Goal: Task Accomplishment & Management: Manage account settings

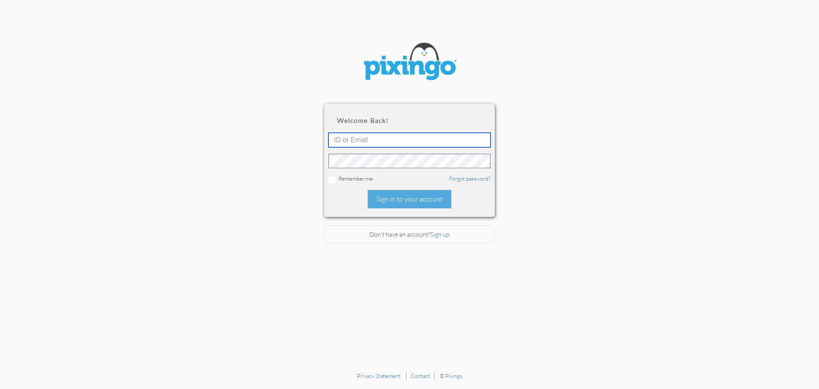
type input "5717"
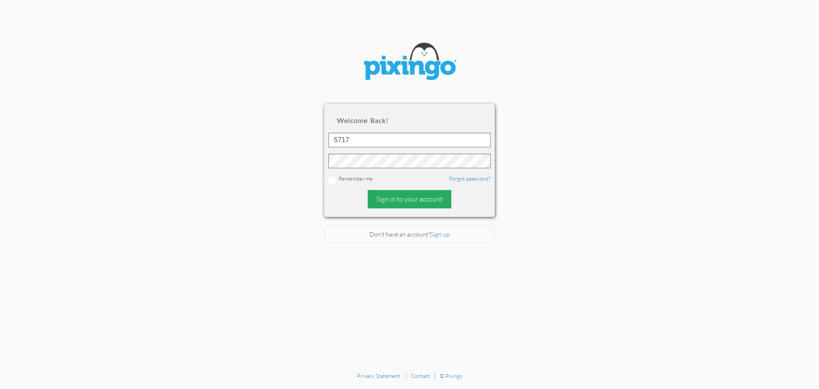
click at [408, 196] on div "Sign in to your account" at bounding box center [410, 199] width 84 height 18
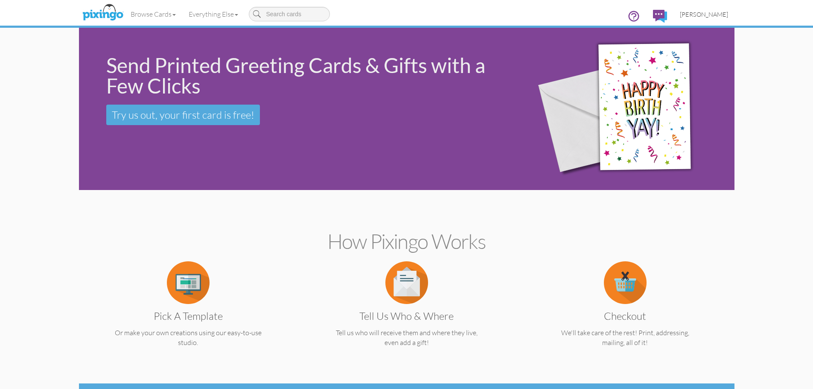
click at [716, 10] on link "[PERSON_NAME]" at bounding box center [703, 14] width 61 height 22
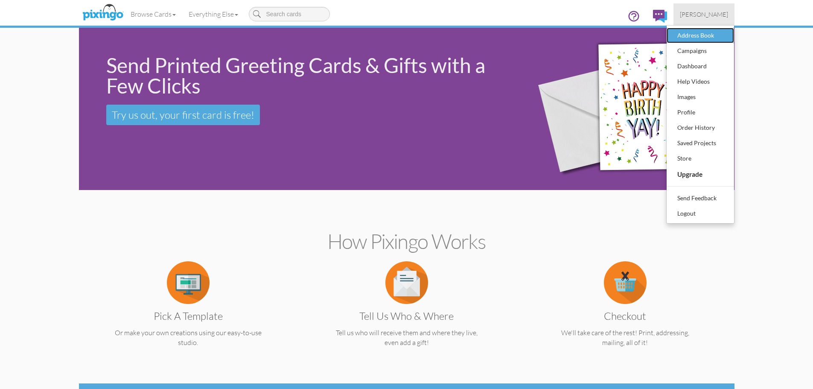
click at [710, 31] on div "Address Book" at bounding box center [700, 35] width 50 height 13
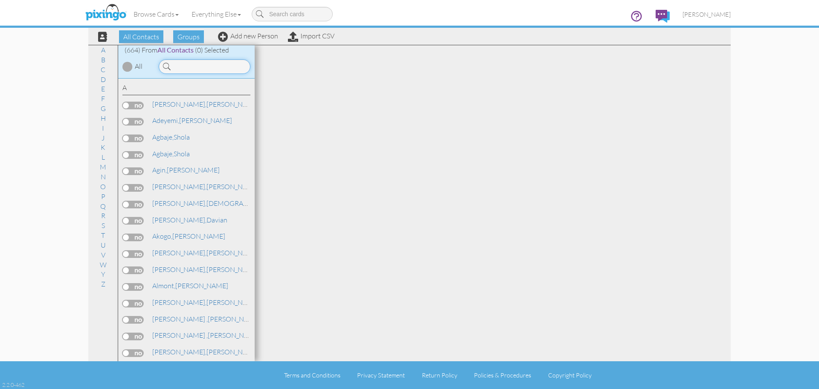
click at [210, 68] on input at bounding box center [205, 66] width 92 height 15
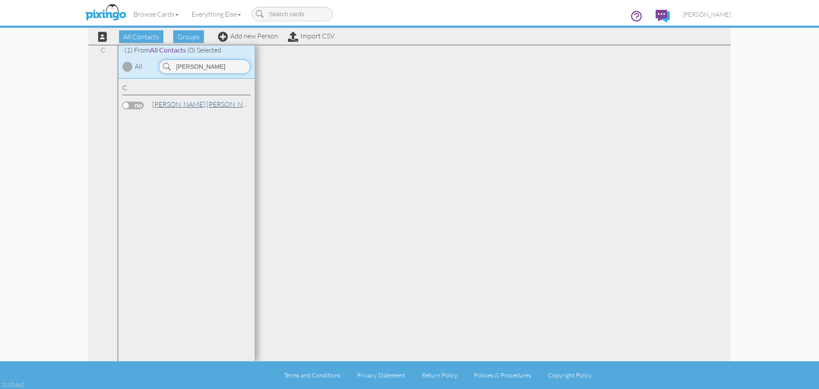
type input "[PERSON_NAME]"
click at [193, 102] on link "[PERSON_NAME]" at bounding box center [205, 104] width 109 height 10
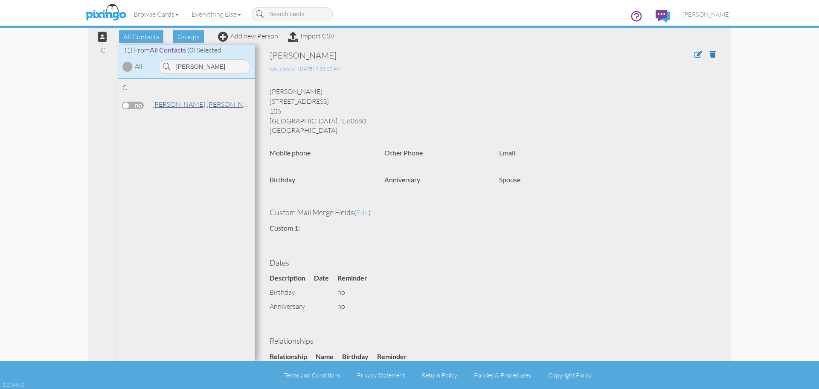
click at [193, 103] on link "[PERSON_NAME]" at bounding box center [205, 104] width 109 height 10
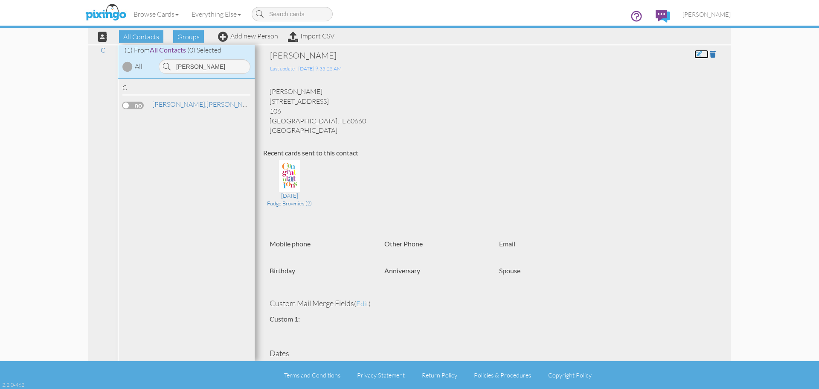
click at [695, 54] on span at bounding box center [699, 54] width 8 height 7
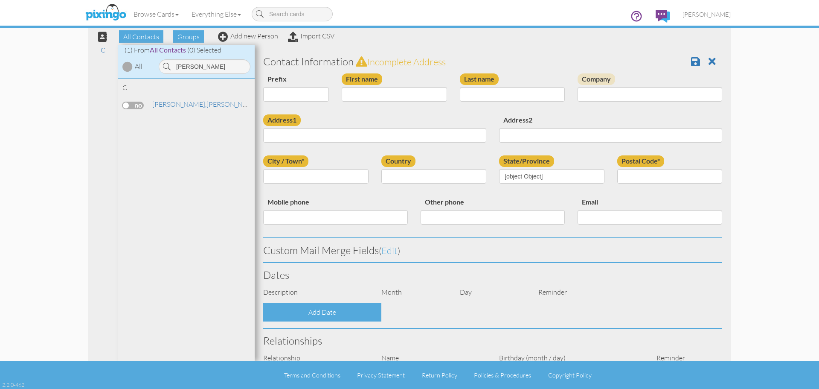
type input "[PERSON_NAME]"
type input "[STREET_ADDRESS]"
type input "106"
type input "[GEOGRAPHIC_DATA]"
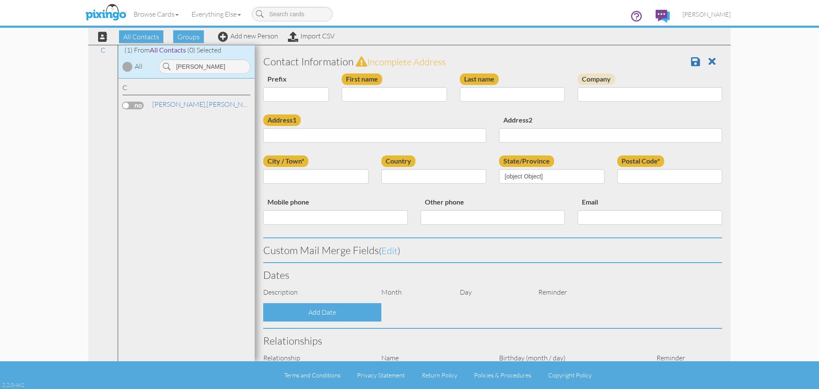
type input "60660"
select select "object:2578"
select select "object:2823"
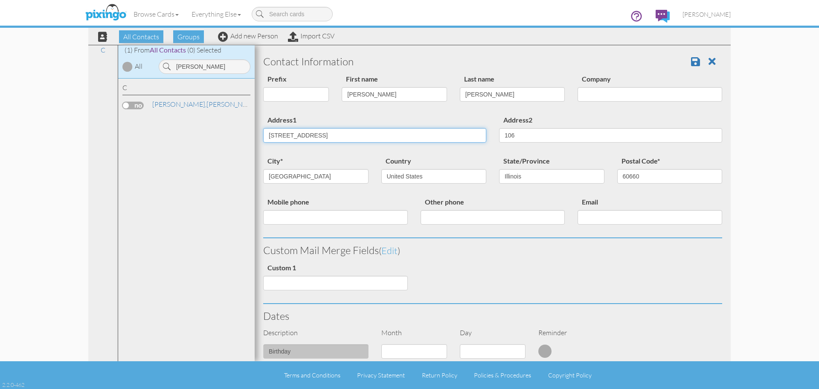
drag, startPoint x: 339, startPoint y: 137, endPoint x: 151, endPoint y: 142, distance: 187.8
click at [151, 142] on div "All Contacts (664) My Groups [DATE] 09:33:11 ... (381) [DATE] 03:00:2 ... (0) […" at bounding box center [409, 203] width 643 height 316
type input "[STREET_ADDRESS]"
click at [542, 136] on input "106" at bounding box center [610, 135] width 223 height 15
type input "1"
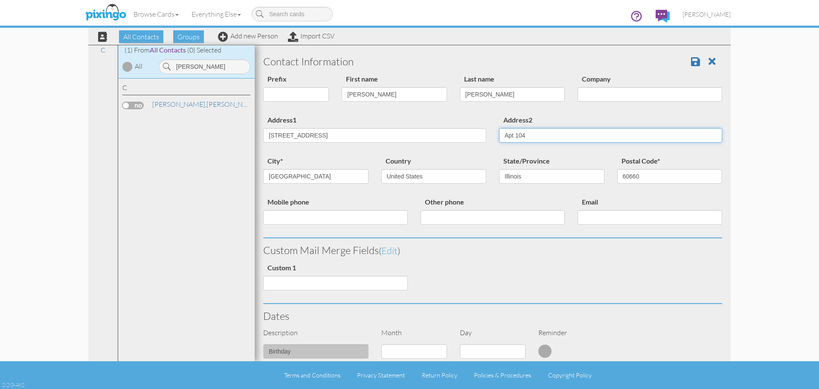
drag, startPoint x: 542, startPoint y: 136, endPoint x: 512, endPoint y: 141, distance: 30.4
click at [512, 141] on input "Apt 104" at bounding box center [610, 135] width 223 height 15
type input "Apt 104"
click at [646, 177] on input "60660" at bounding box center [669, 176] width 105 height 15
type input "60640"
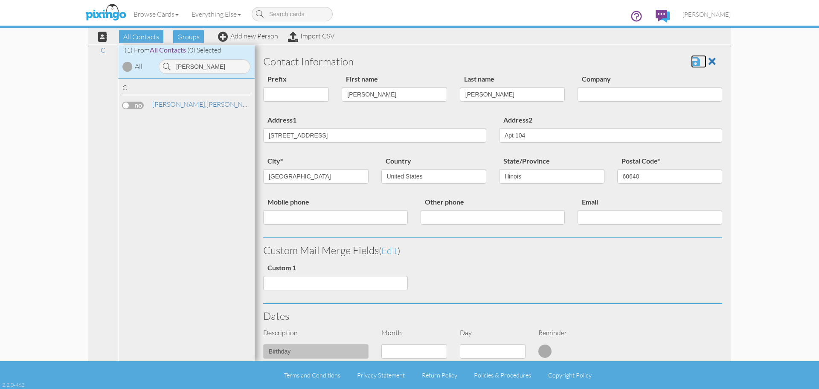
click at [691, 65] on span at bounding box center [695, 61] width 9 height 10
